Goal: Navigation & Orientation: Find specific page/section

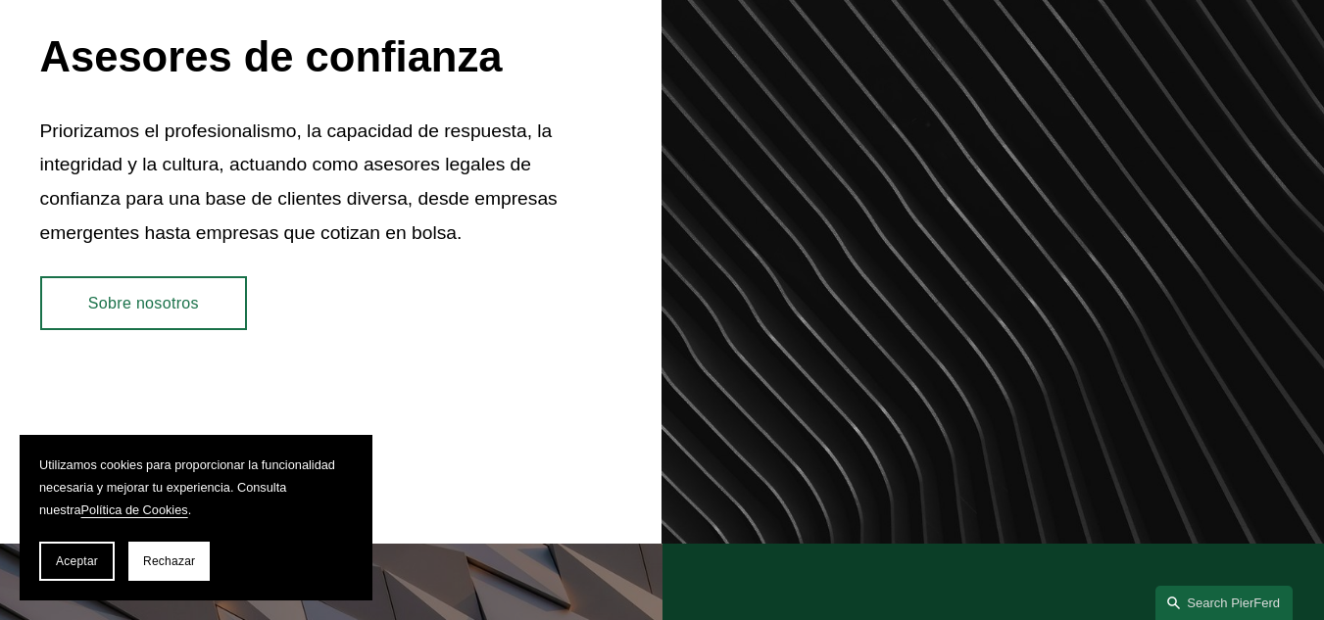
scroll to position [880, 0]
click at [59, 562] on font "Aceptar" at bounding box center [77, 562] width 42 height 14
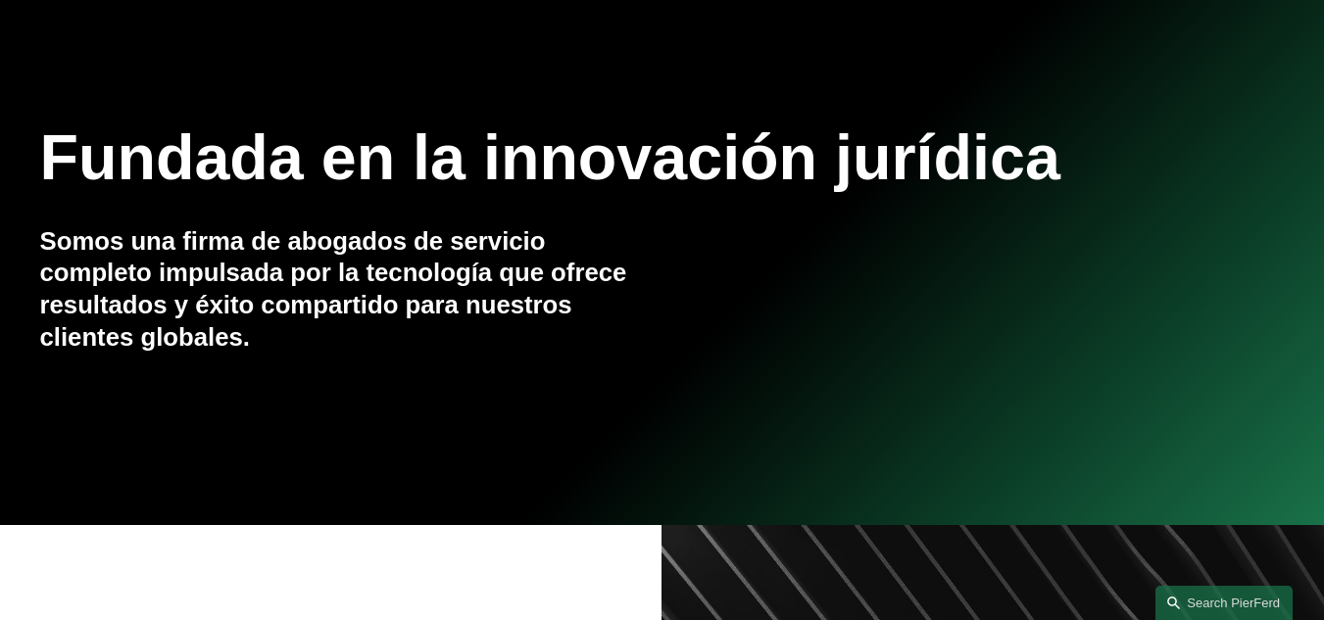
scroll to position [0, 0]
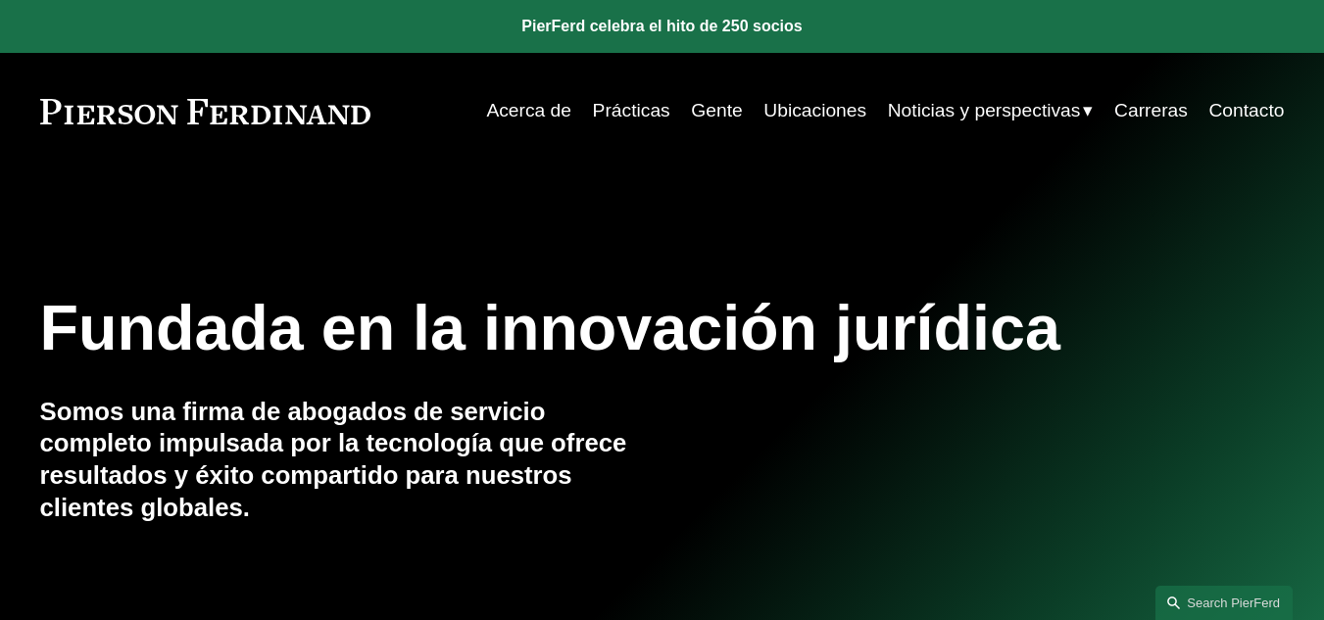
click at [540, 111] on font "Acerca de" at bounding box center [528, 110] width 85 height 21
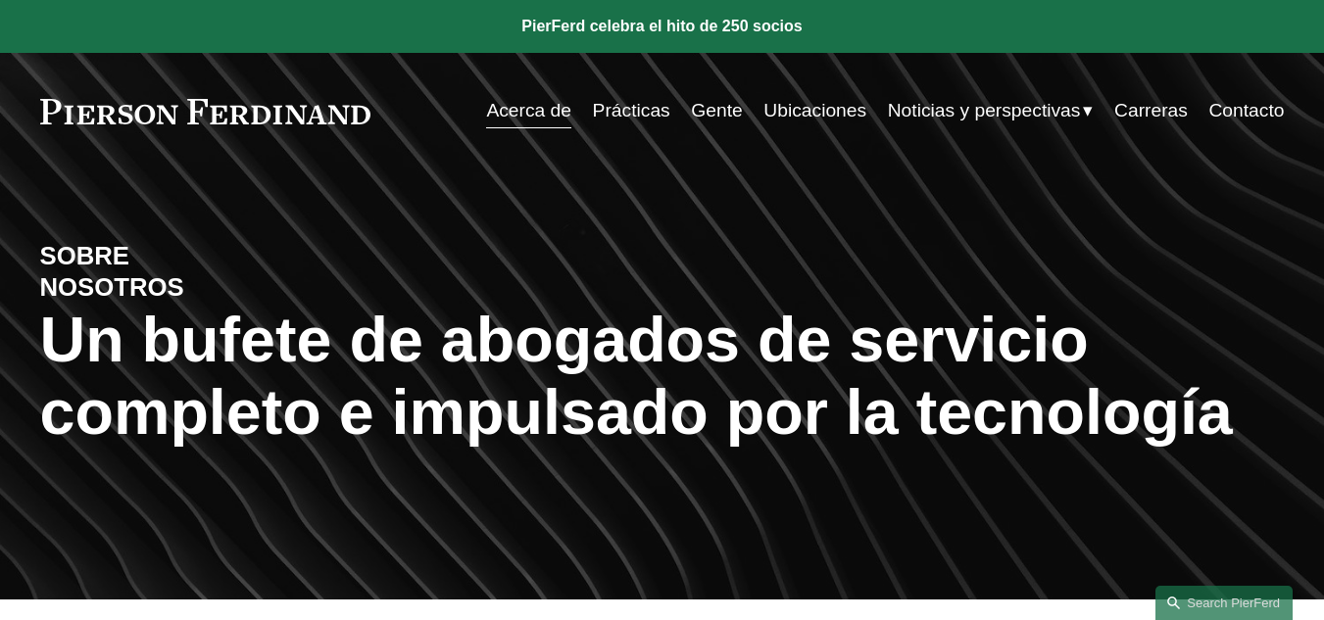
click at [634, 100] on font "Prácticas" at bounding box center [631, 110] width 77 height 21
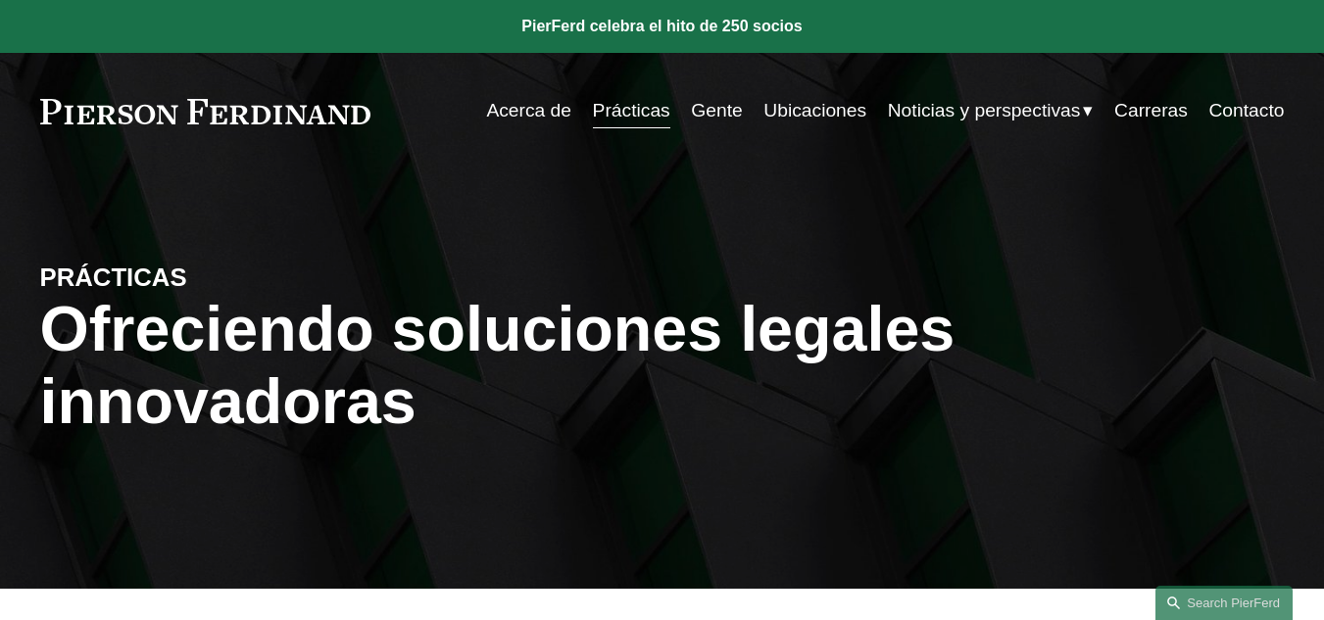
click at [772, 103] on font "Ubicaciones" at bounding box center [814, 110] width 103 height 21
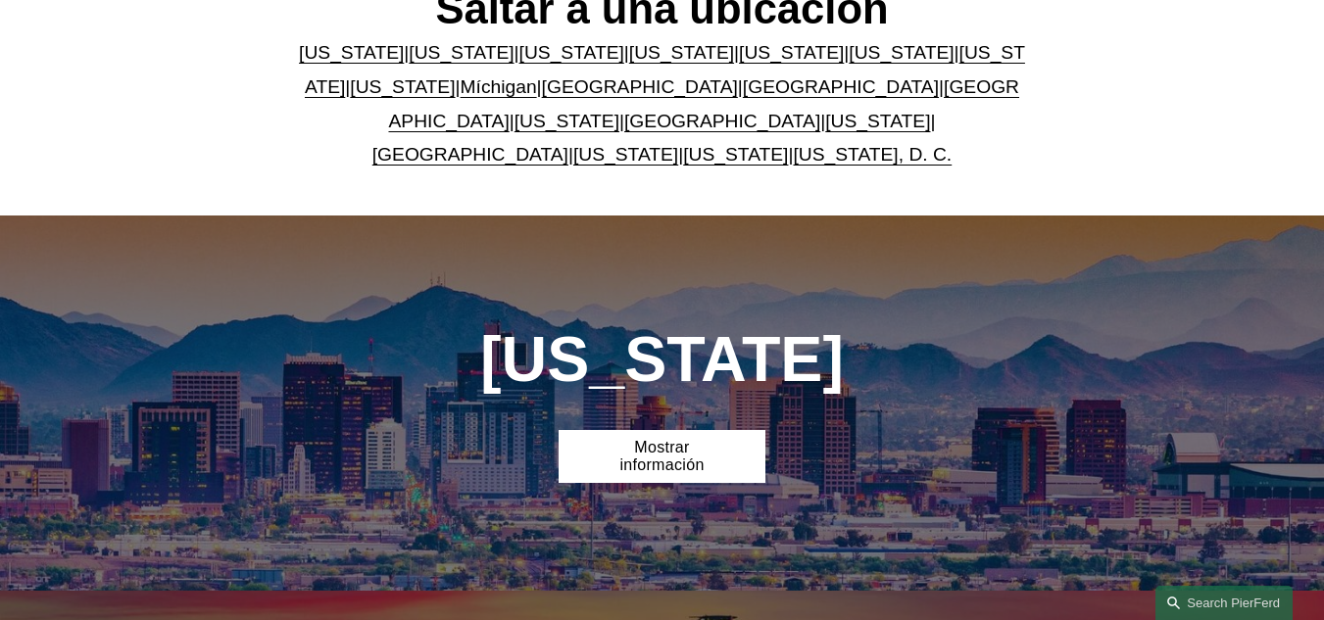
scroll to position [731, 0]
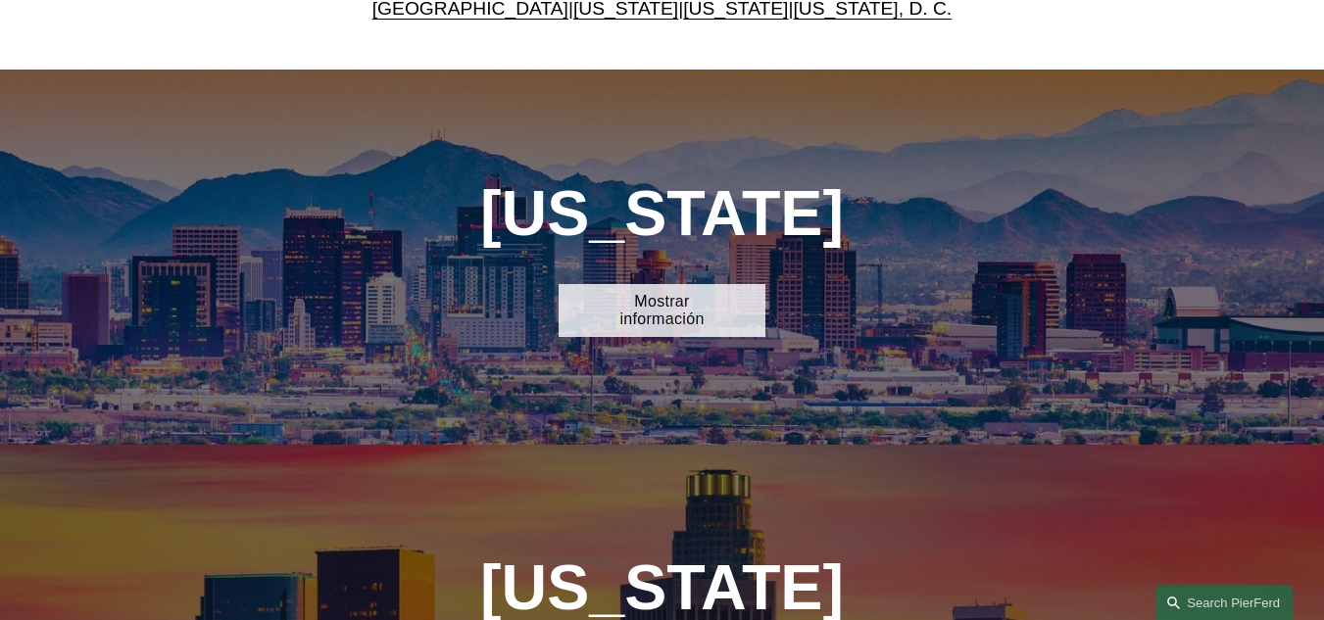
click at [591, 315] on link "Mostrar información" at bounding box center [663, 311] width 208 height 54
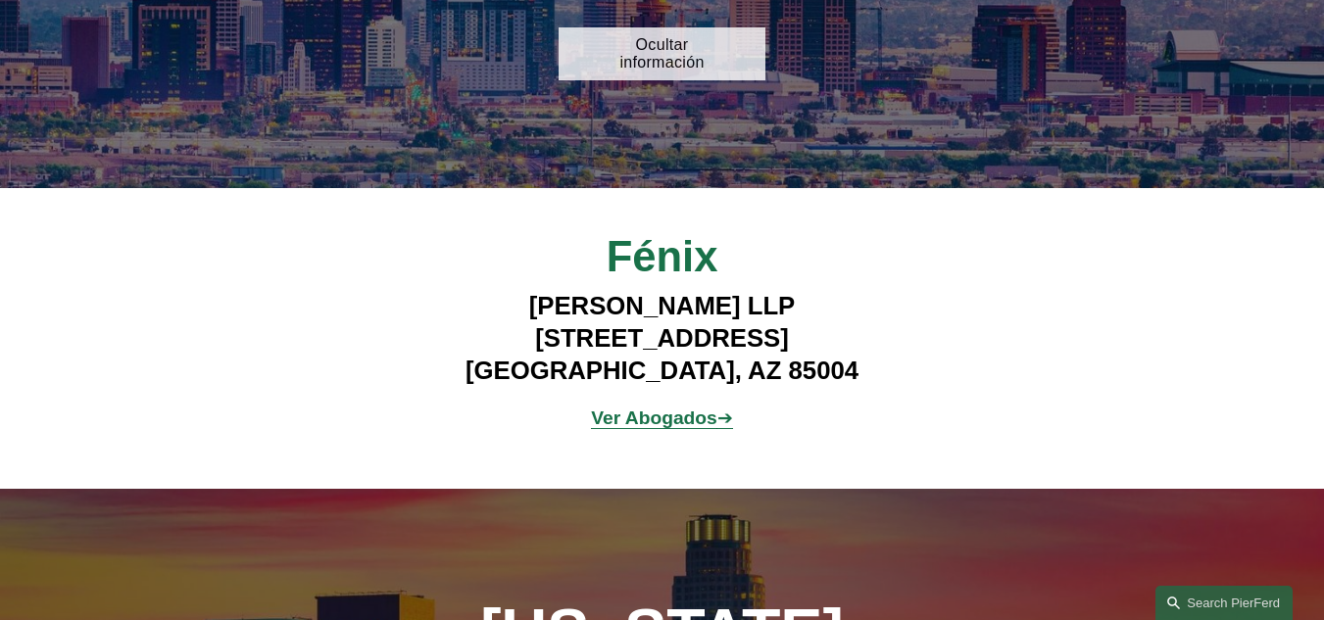
scroll to position [987, 0]
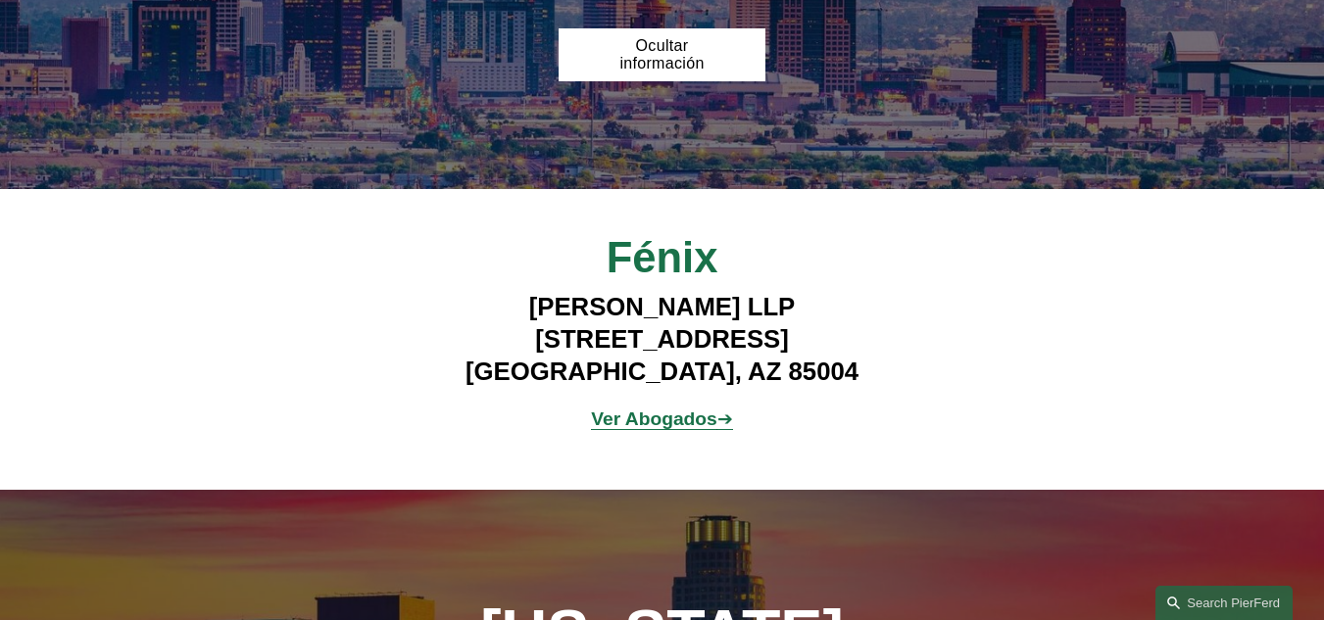
click at [640, 429] on font "Ver Abogados" at bounding box center [654, 419] width 126 height 21
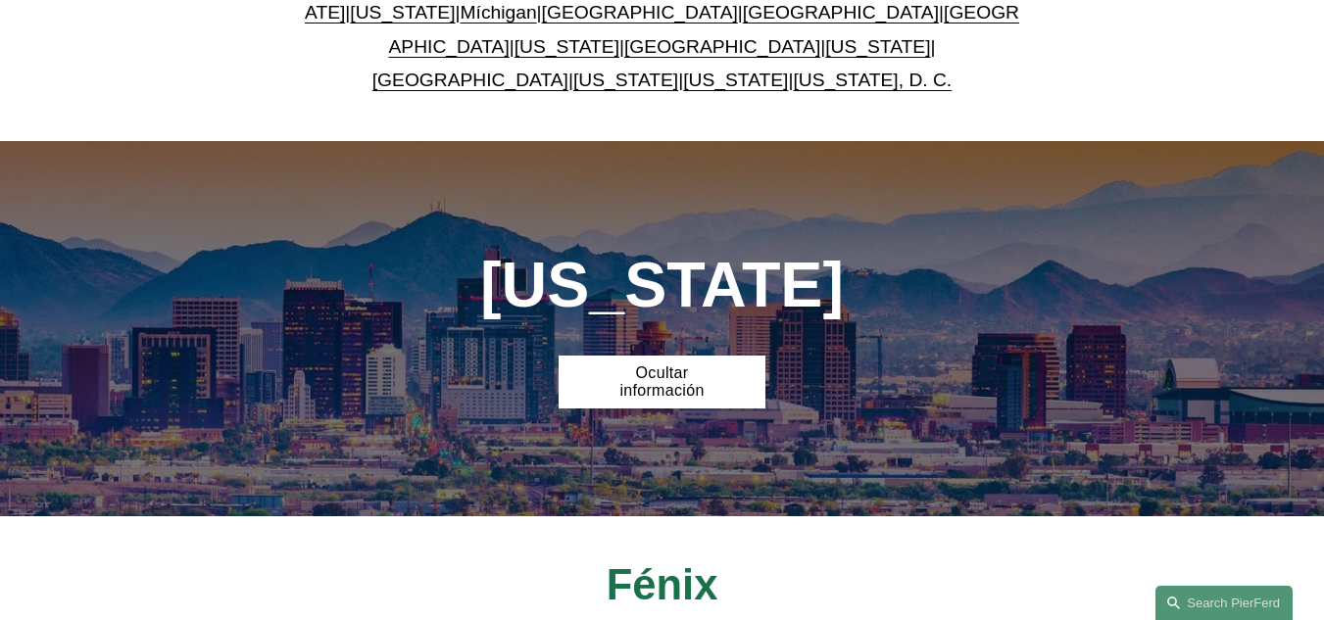
scroll to position [1342, 0]
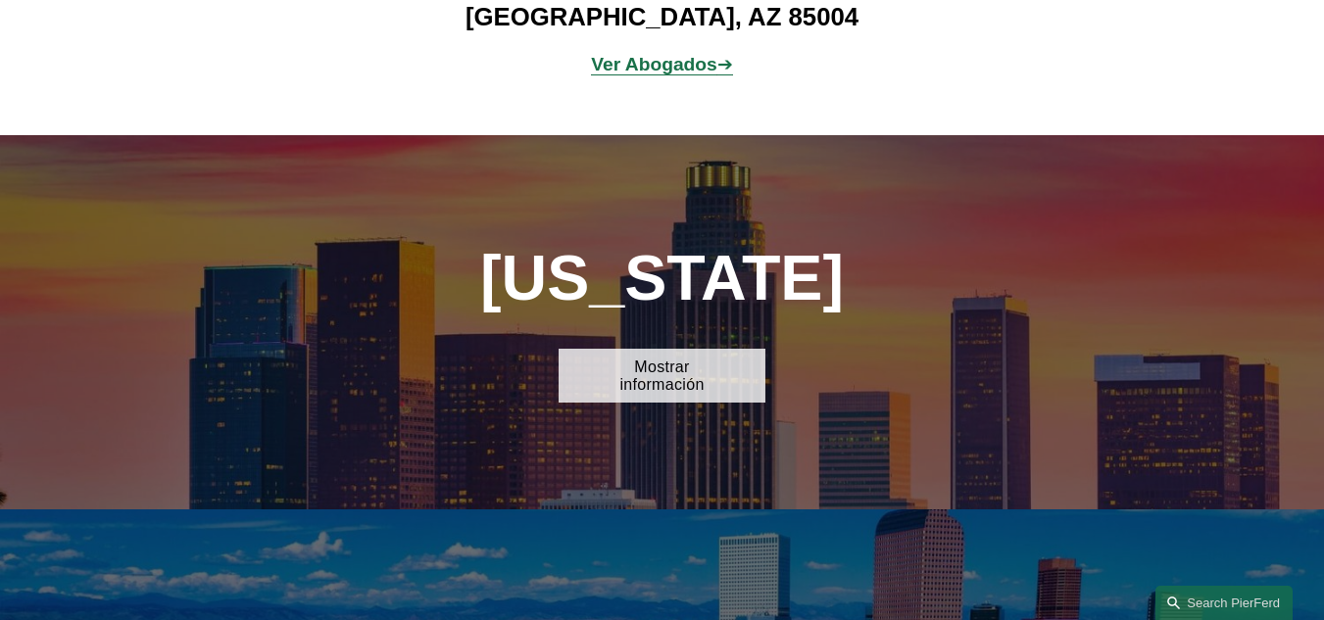
click at [640, 384] on font "Mostrar información" at bounding box center [661, 376] width 84 height 34
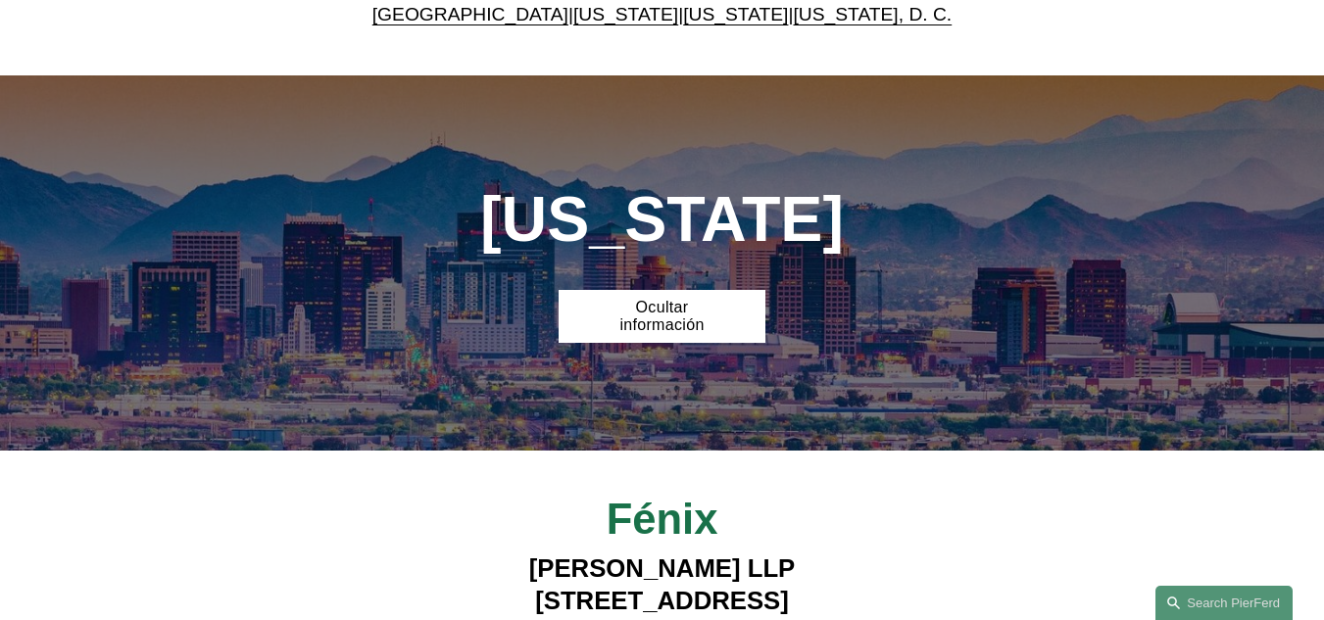
scroll to position [726, 0]
